Goal: Navigation & Orientation: Locate item on page

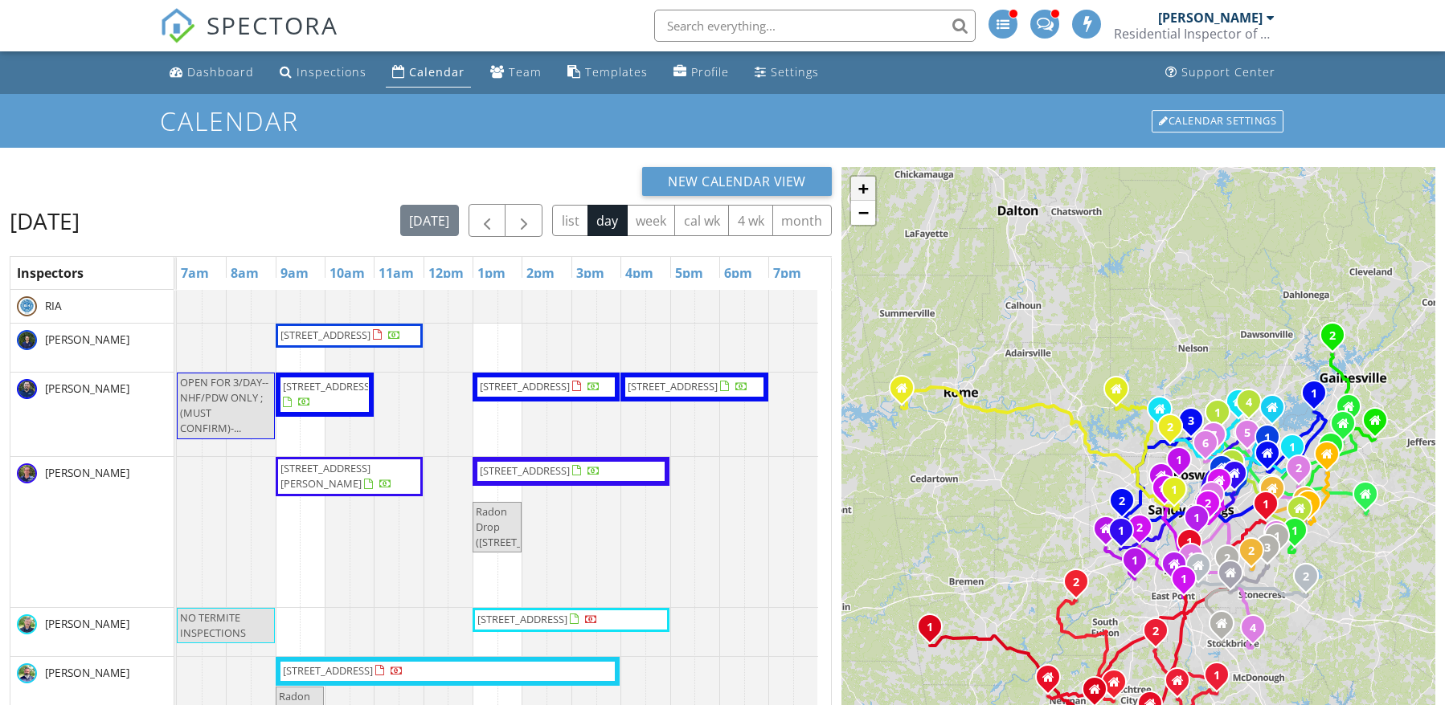
click at [859, 186] on link "+" at bounding box center [863, 189] width 24 height 24
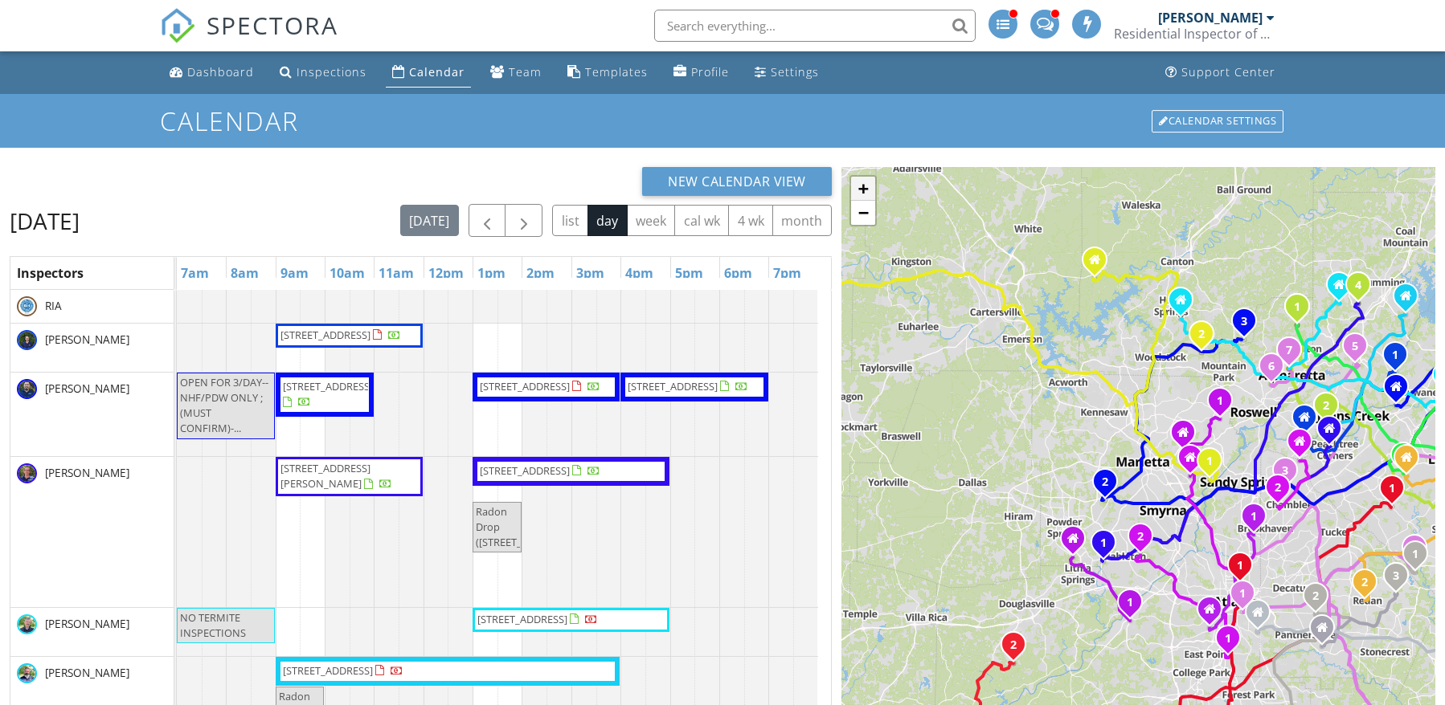
click at [860, 186] on link "+" at bounding box center [863, 189] width 24 height 24
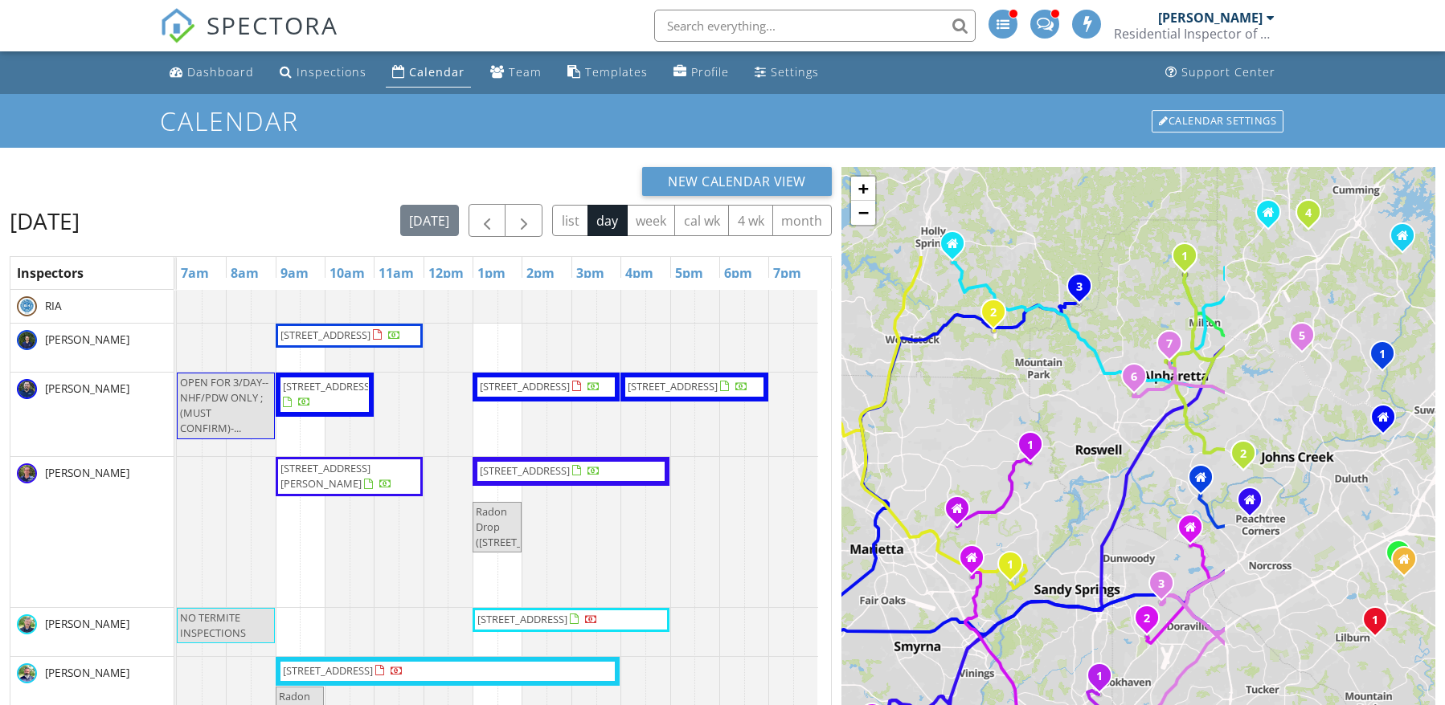
click at [1002, 398] on div "1 1 2 3 1 2 3 1 1 2 1 1 2 1 2 1 1 2 1 2 1 2 1 2 1 1 2 1 1 1 1 2 1 1 2 1 1 2 1 1…" at bounding box center [1138, 538] width 594 height 742
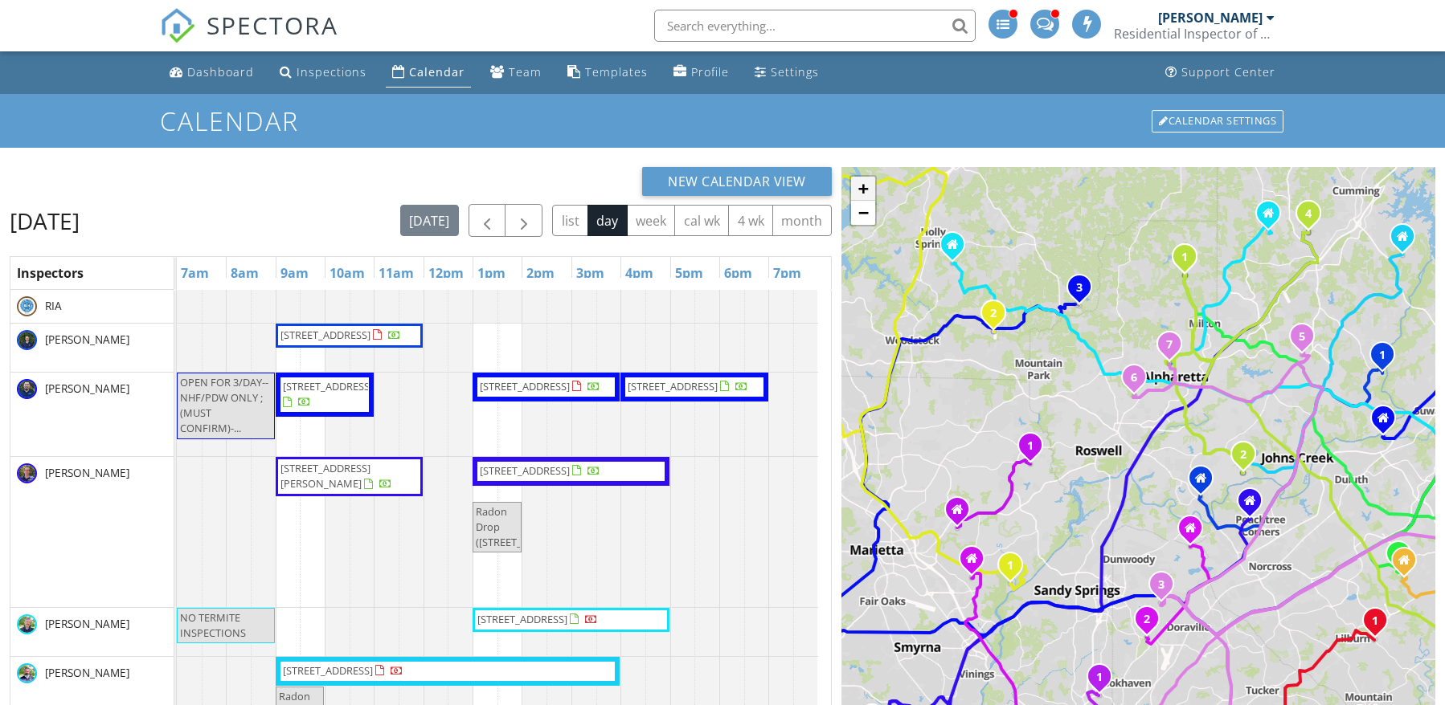
click at [863, 188] on link "+" at bounding box center [863, 189] width 24 height 24
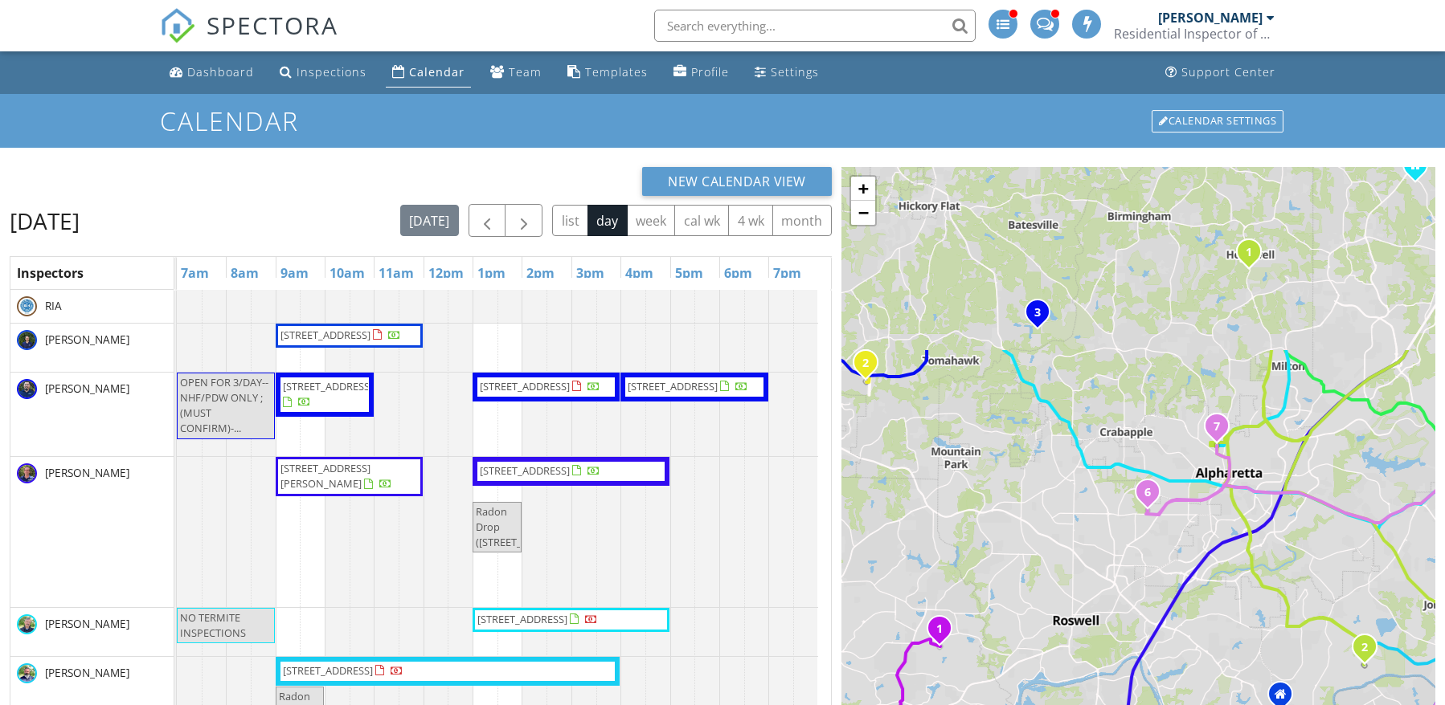
click at [1007, 515] on div "1 1 2 3 1 2 3 1 1 2 1 1 2 1 2 1 1 2 1 2 1 2 1 2 1 1 2 1 1 1 1 2 1 1 2 1 1 2 1 1…" at bounding box center [1138, 538] width 594 height 742
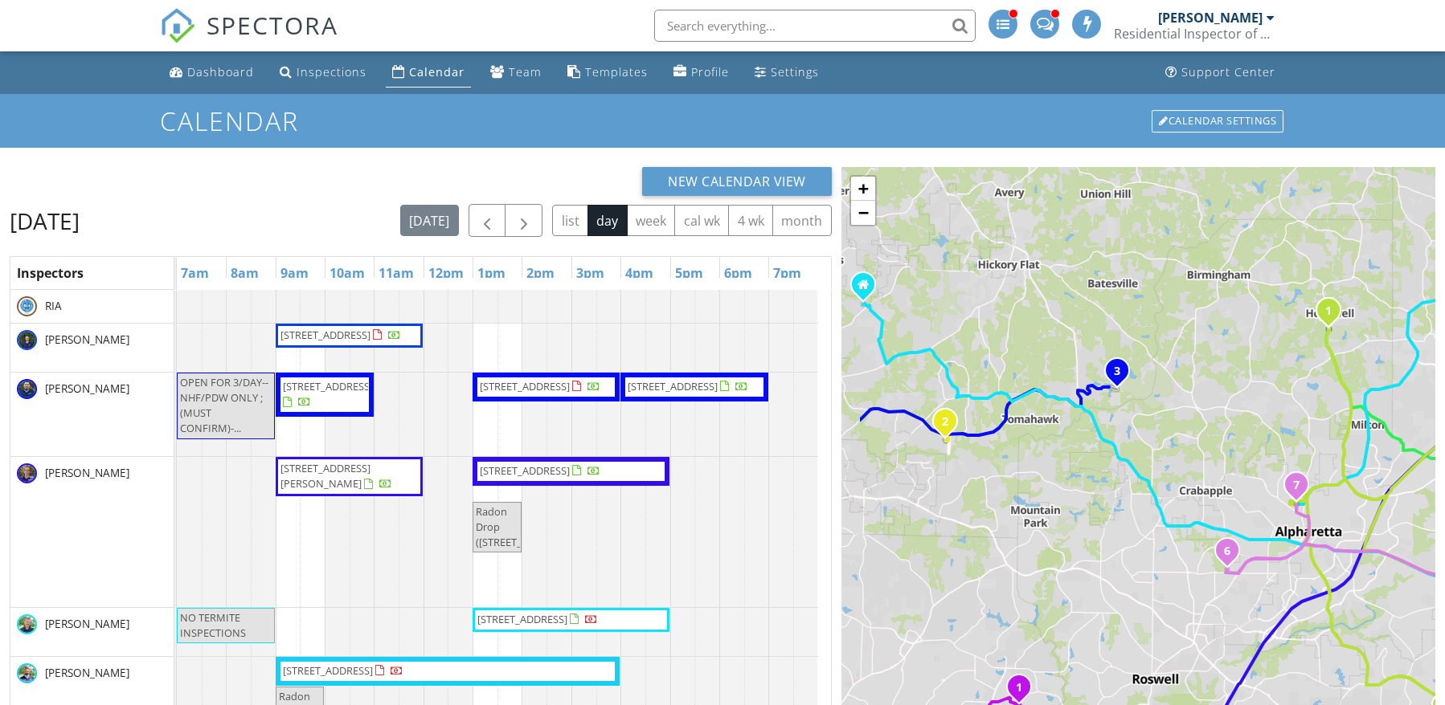
click at [1012, 491] on div "1 1 2 3 1 2 3 1 1 2 1 1 2 1 2 1 1 2 1 2 1 2 1 2 1 1 2 1 1 1 1 2 1 1 2 1 1 2 1 1…" at bounding box center [1138, 538] width 594 height 742
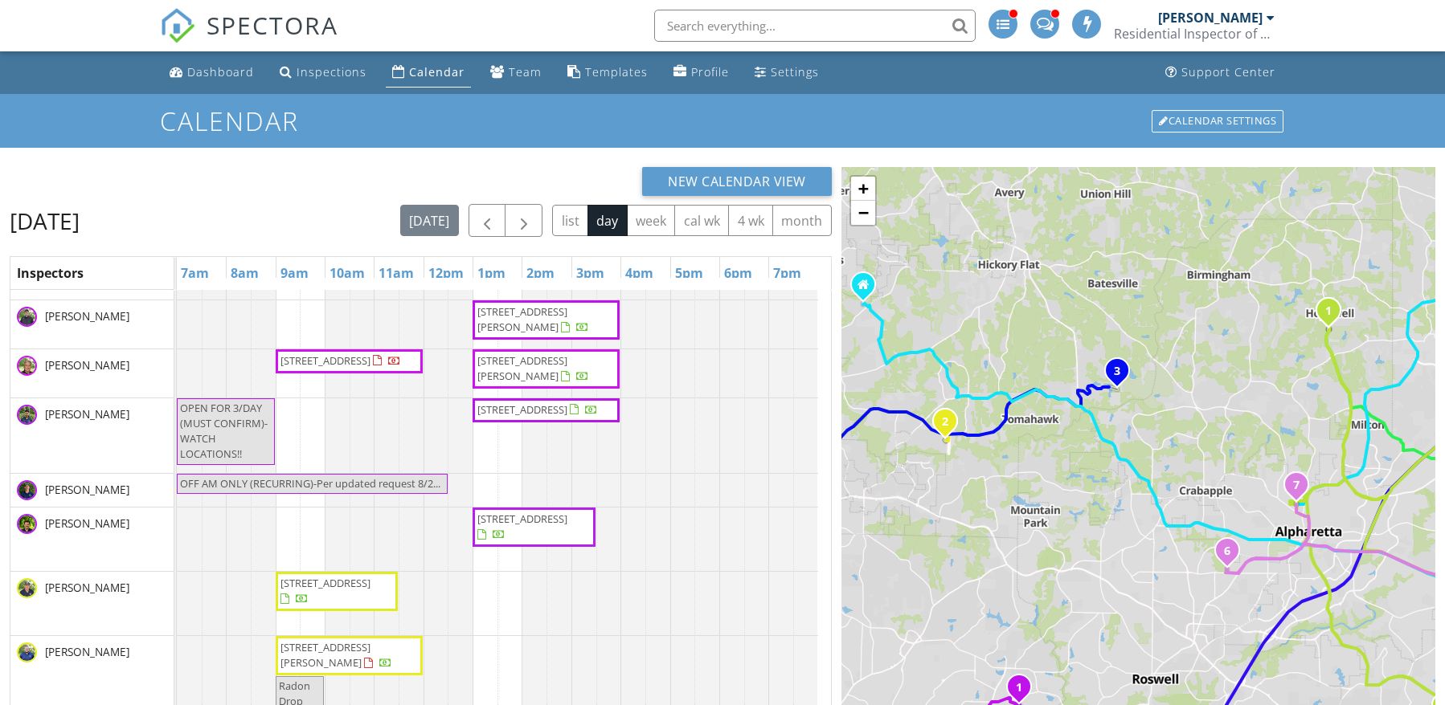
scroll to position [1582, 0]
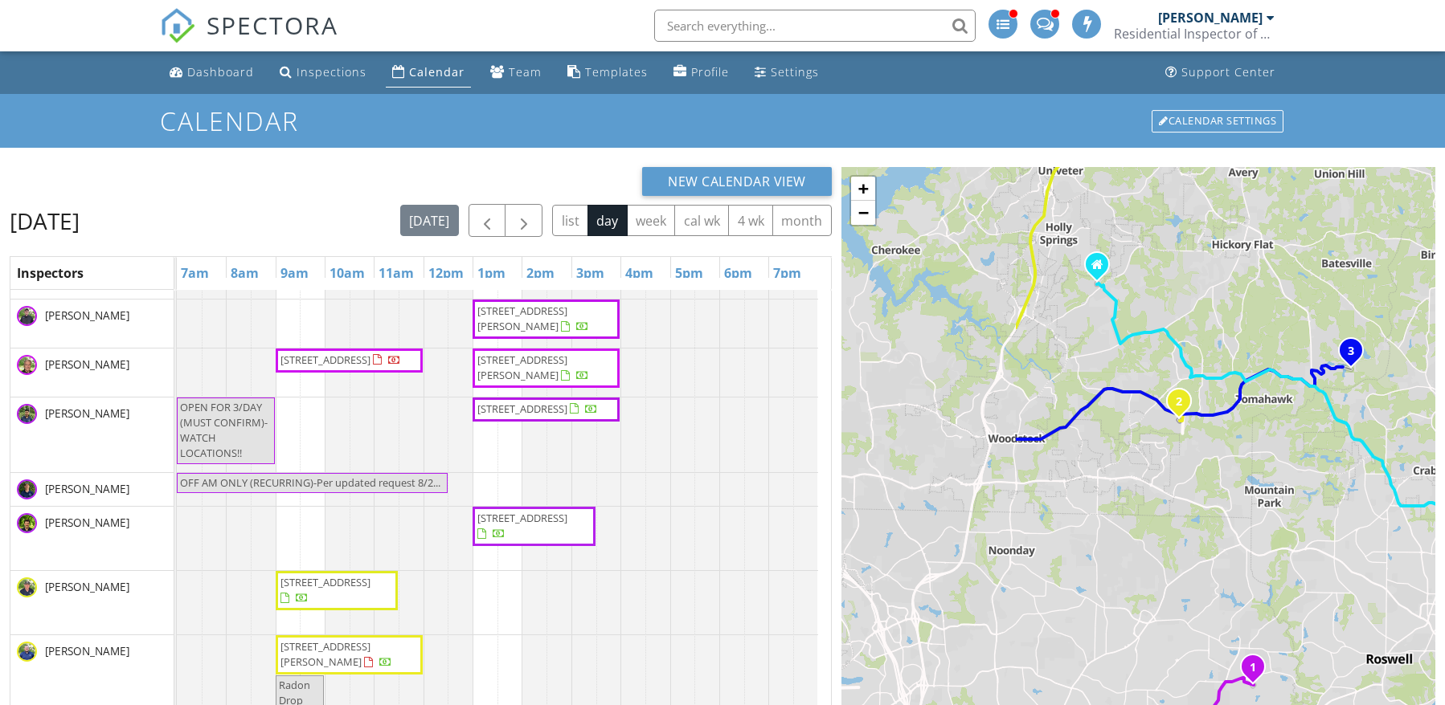
click at [1139, 444] on div "1 1 2 3 1 2 3 1 1 2 1 1 2 1 2 1 1 2 1 2 1 2 1 2 1 1 2 1 1 1 1 2 1 1 2 1 1 2 1 1…" at bounding box center [1138, 538] width 594 height 742
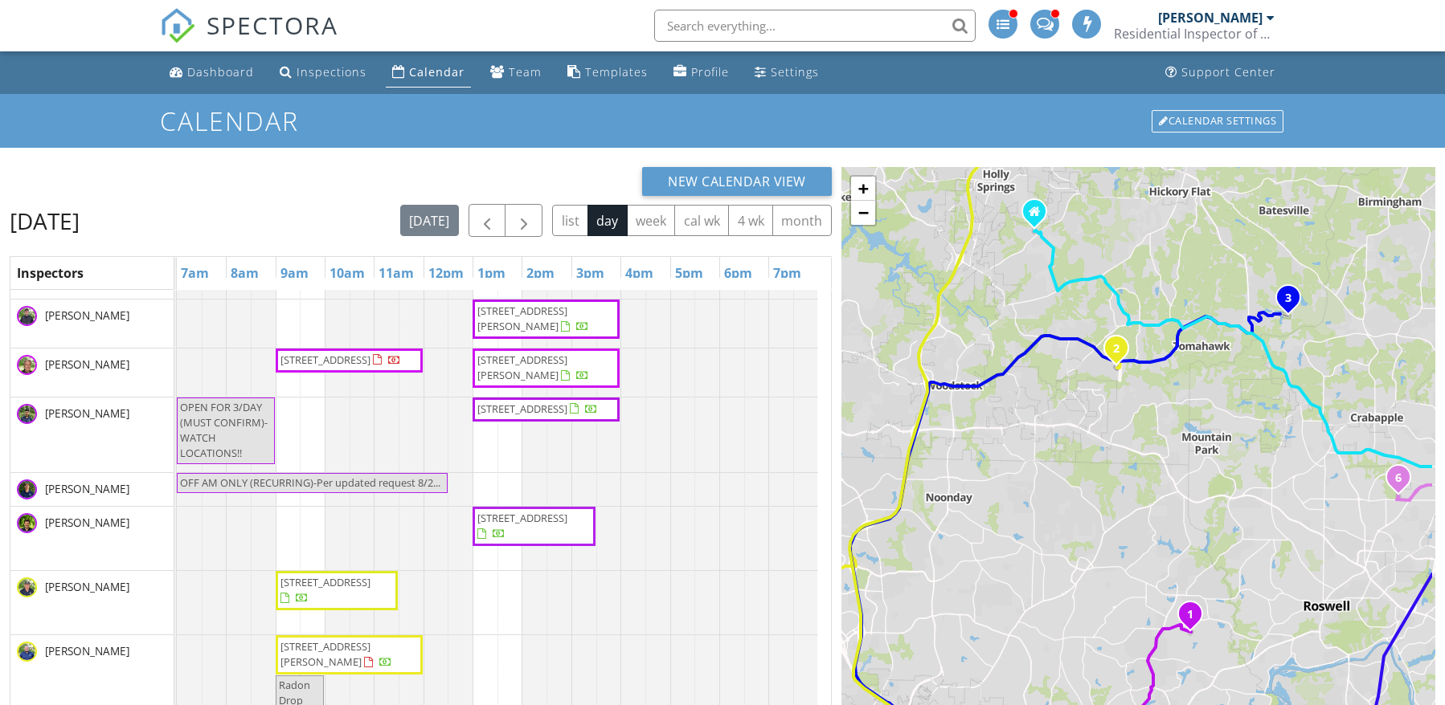
click at [997, 282] on div "1 1 2 3 1 2 3 1 1 2 1 1 2 1 2 1 1 2 1 2 1 2 1 2 1 1 2 1 1 1 1 2 1 1 2 1 1 2 1 1…" at bounding box center [1138, 538] width 594 height 742
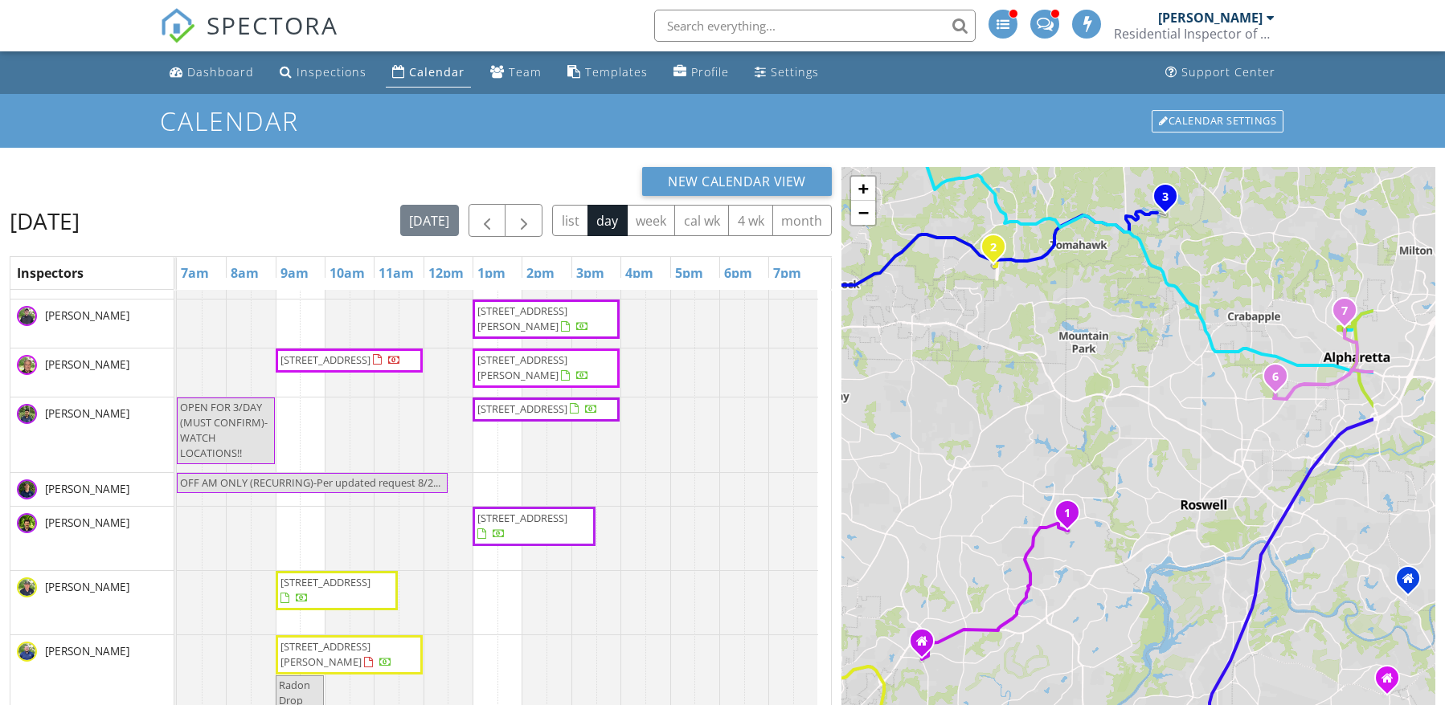
click at [1020, 304] on div "1 1 2 3 1 2 3 1 1 2 1 1 2 1 2 1 1 2 1 2 1 2 1 2 1 1 2 1 1 1 1 2 1 1 2 1 1 2 1 1…" at bounding box center [1138, 538] width 594 height 742
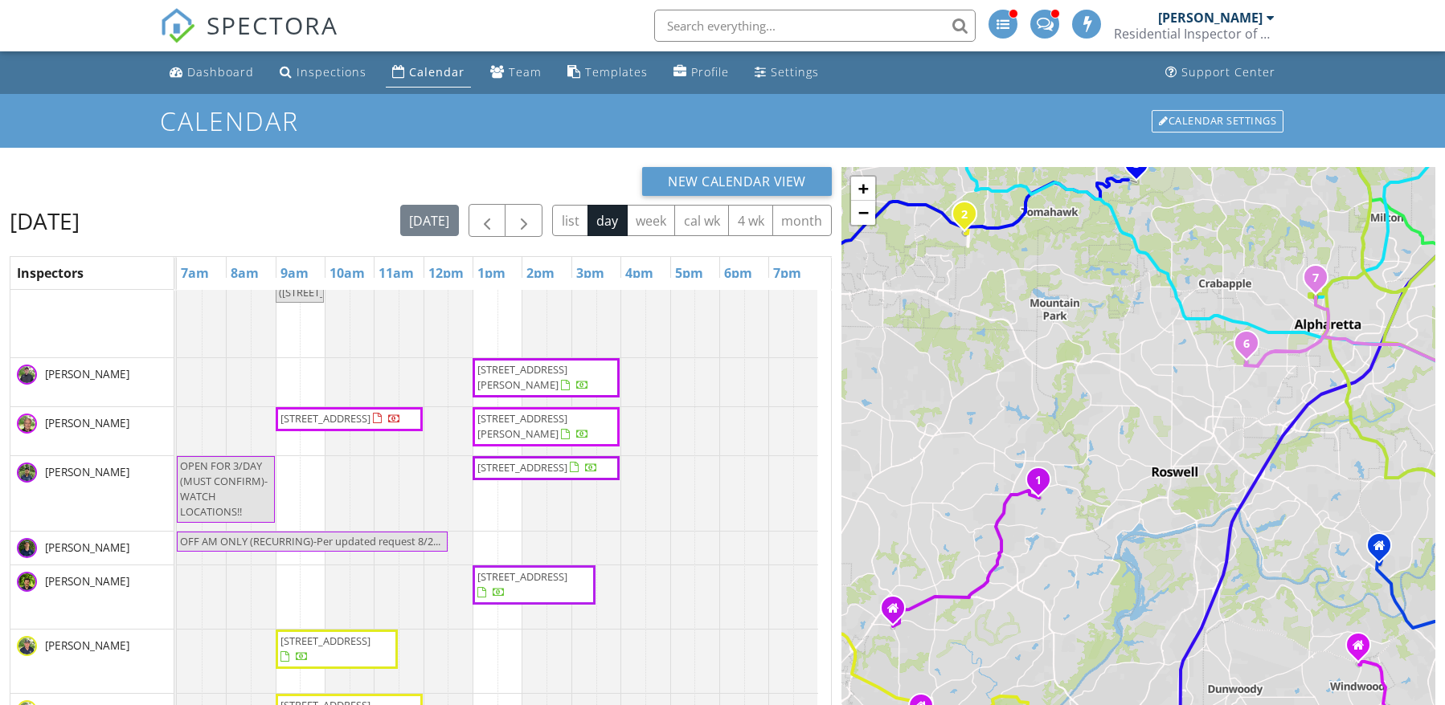
scroll to position [1485, 0]
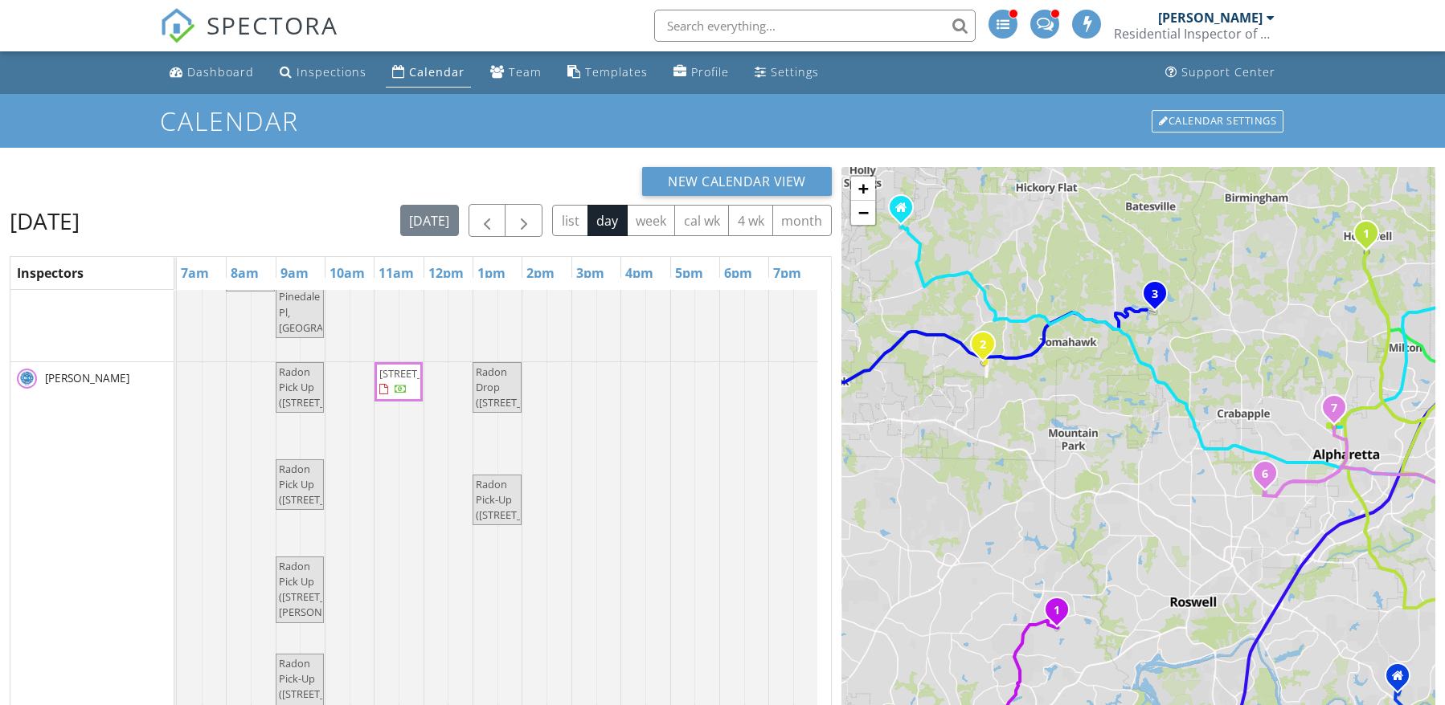
click at [1150, 441] on div "1 1 2 3 1 2 3 1 1 2 1 1 2 1 2 1 1 2 1 2 1 2 1 2 1 1 2 1 1 1 1 2 1 1 2 1 1 2 1 1…" at bounding box center [1138, 538] width 594 height 742
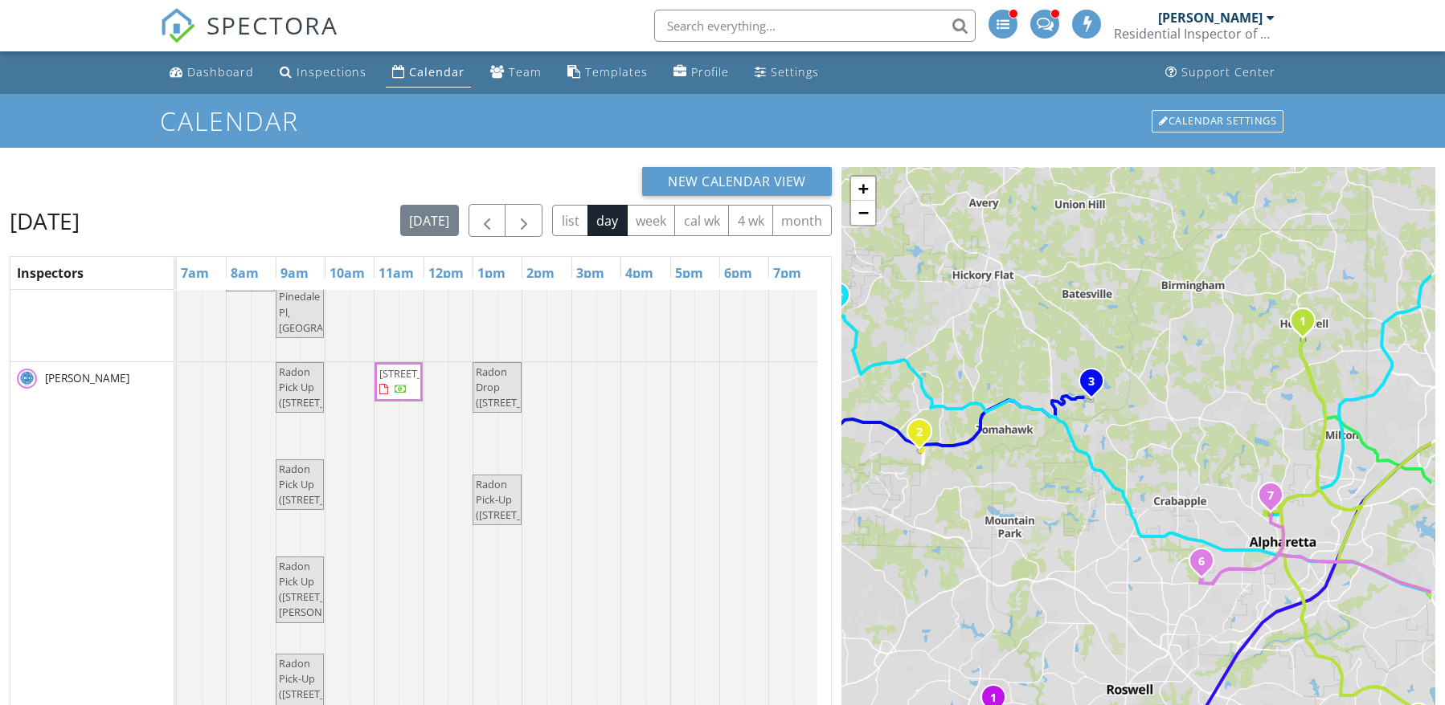
click at [1179, 403] on div "1 1 2 3 1 2 3 1 1 2 1 1 2 1 2 1 1 2 1 2 1 2 1 2 1 1 2 1 1 1 1 2 1 1 2 1 1 2 1 1…" at bounding box center [1138, 538] width 594 height 742
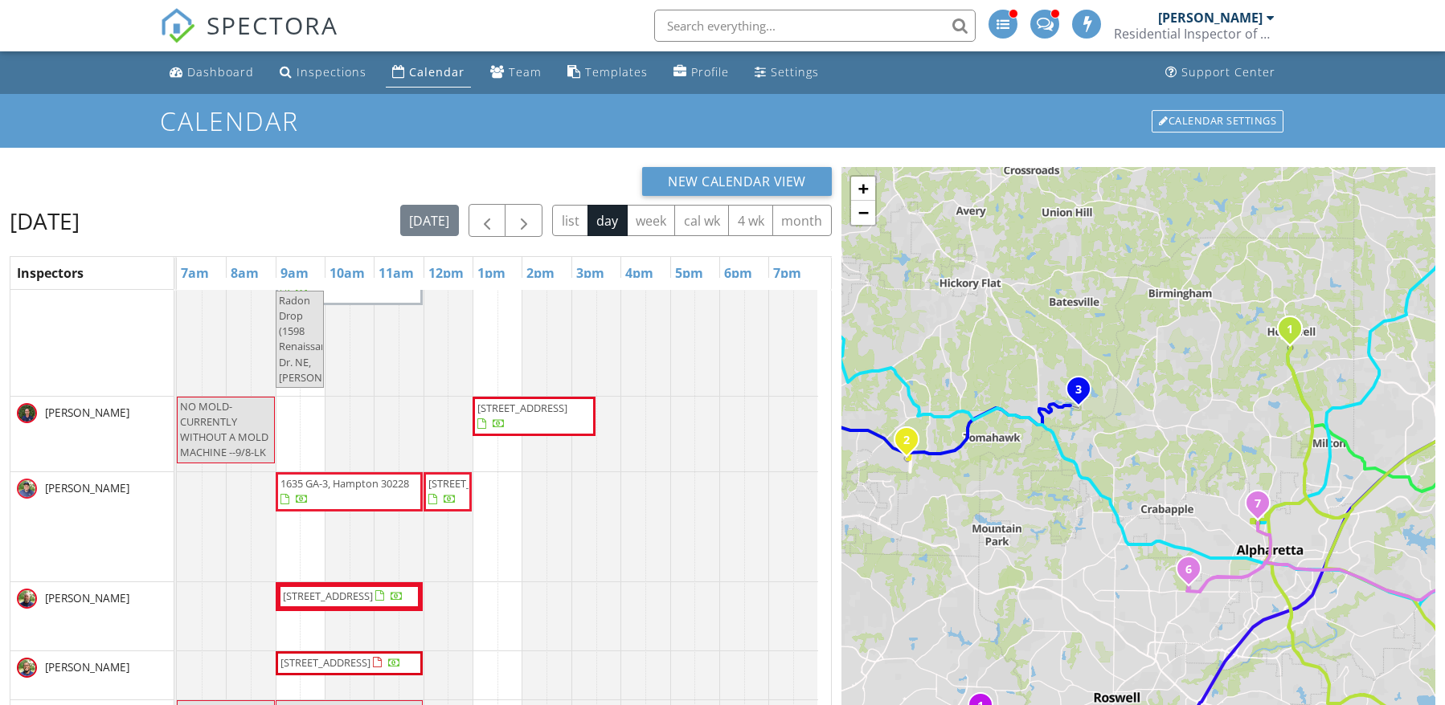
scroll to position [2331, 0]
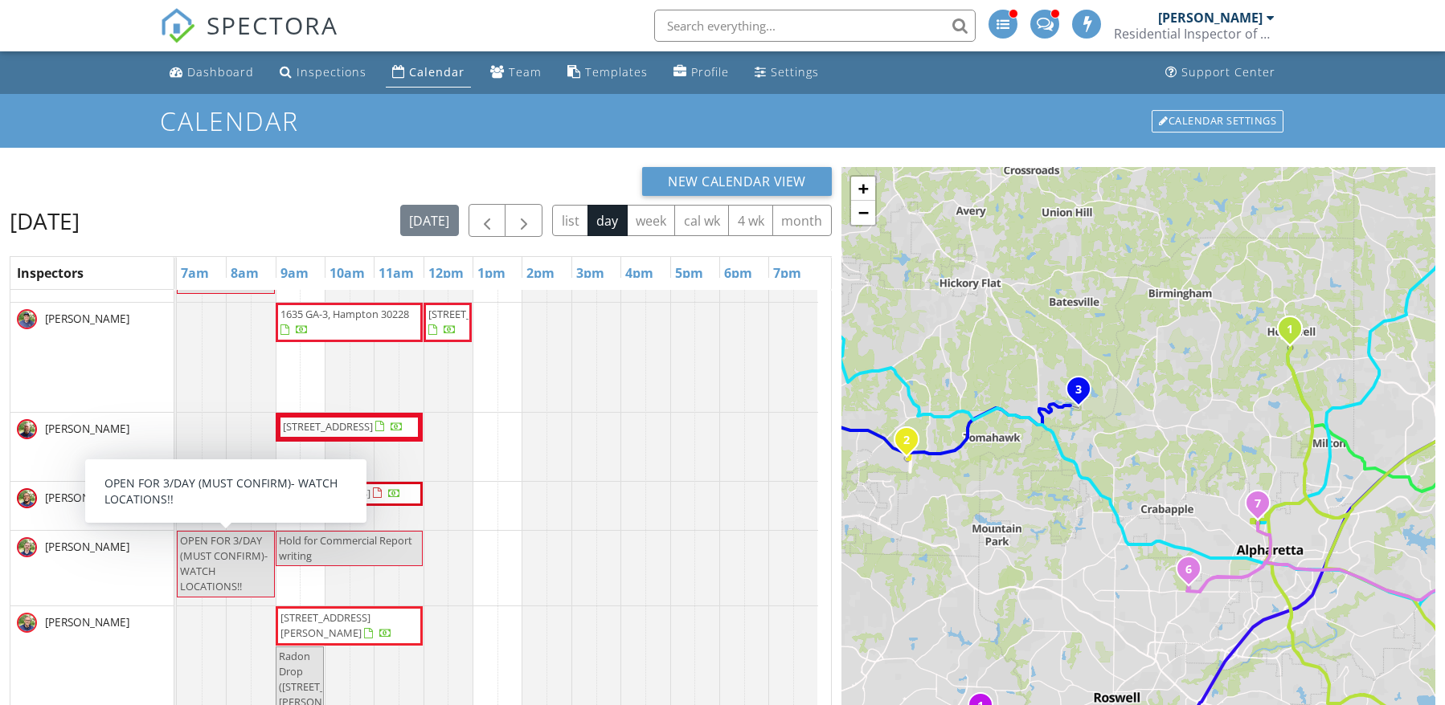
click at [1411, 126] on body "SPECTORA [PERSON_NAME] Residential Inspector of [GEOGRAPHIC_DATA] Role: Inspect…" at bounding box center [722, 459] width 1445 height 919
